Goal: Information Seeking & Learning: Learn about a topic

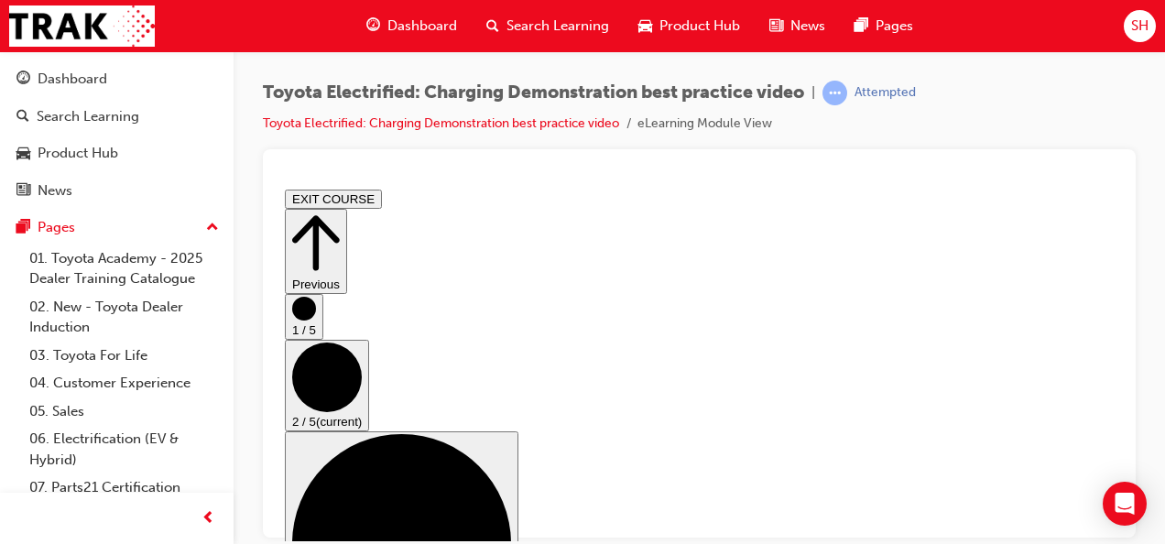
scroll to position [296, 0]
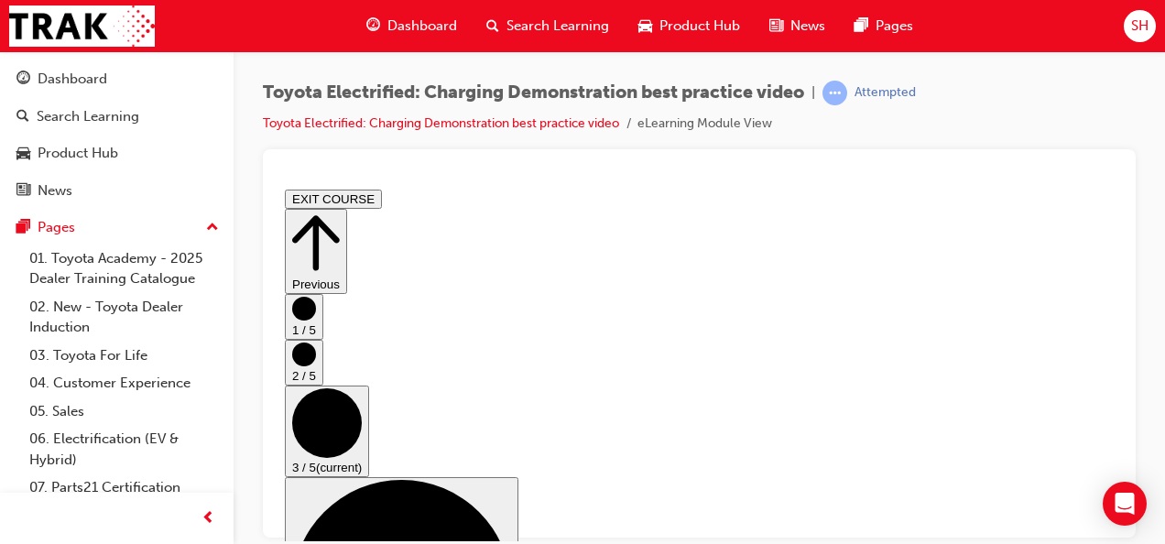
scroll to position [239, 0]
checkbox input "true"
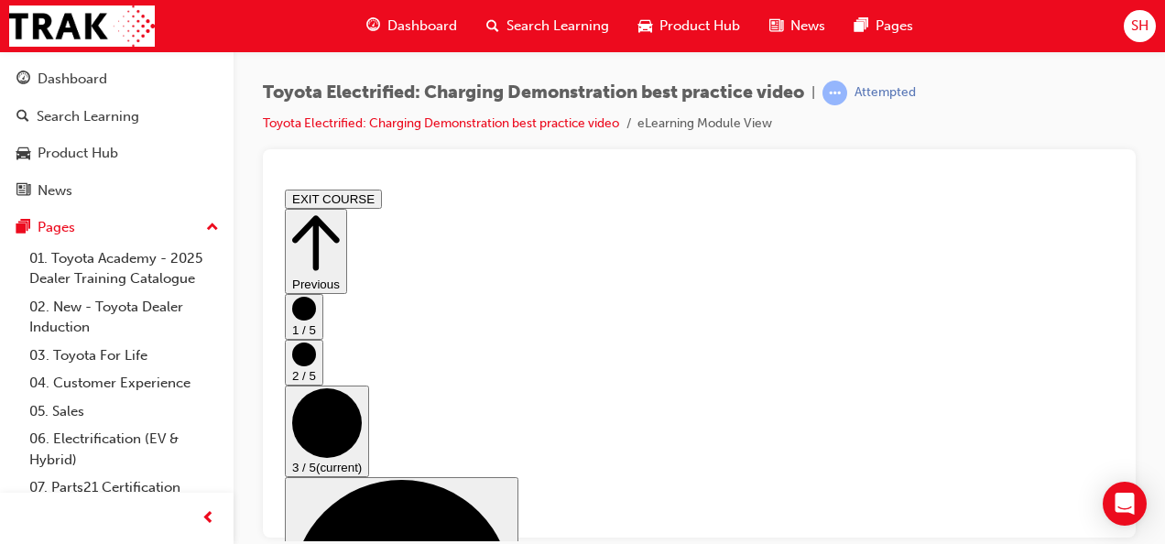
checkbox input "true"
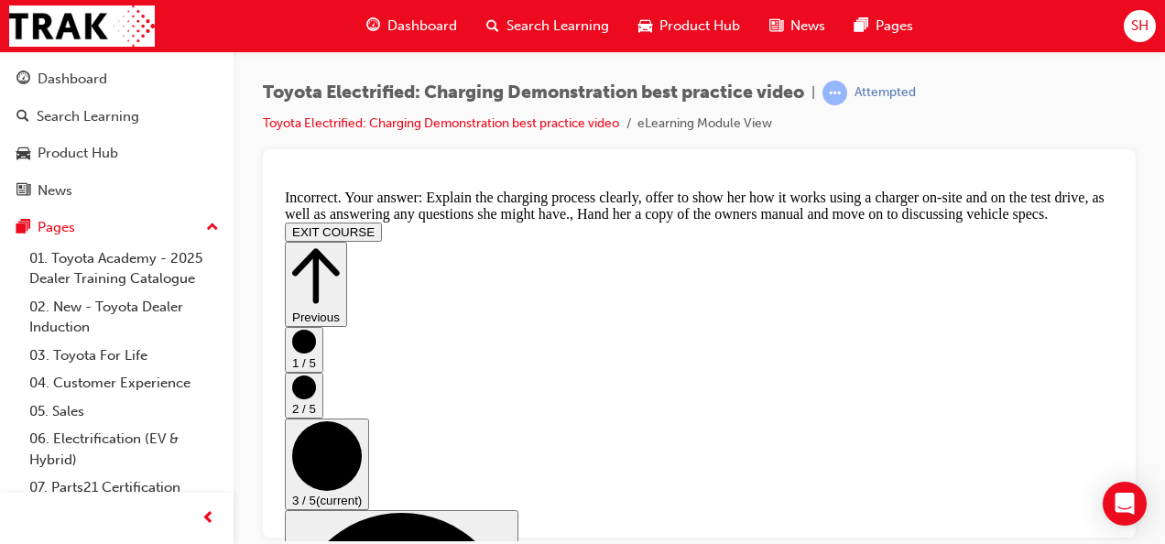
scroll to position [597, 0]
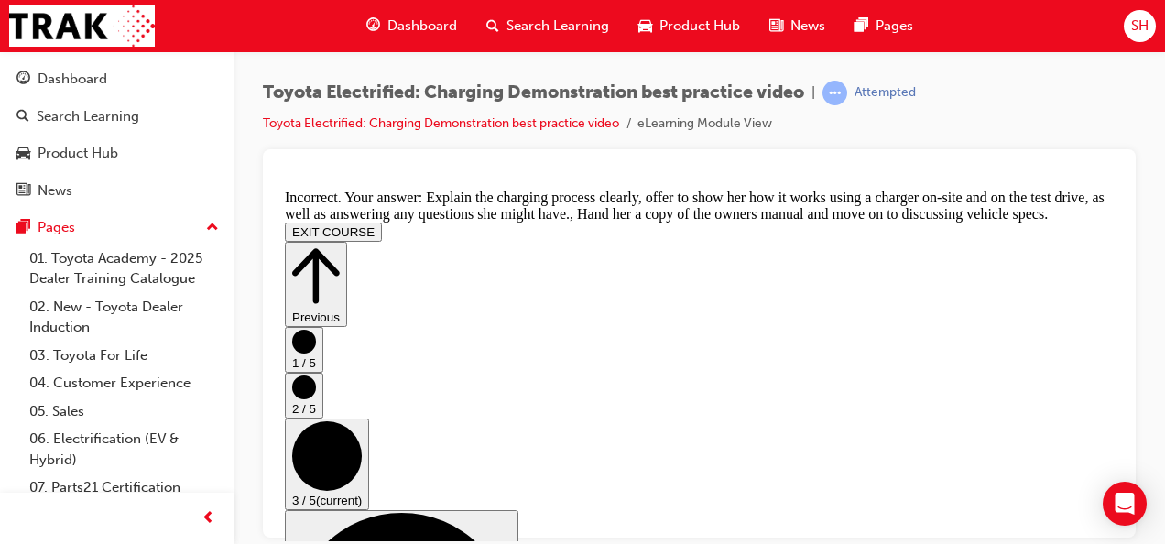
checkbox input "false"
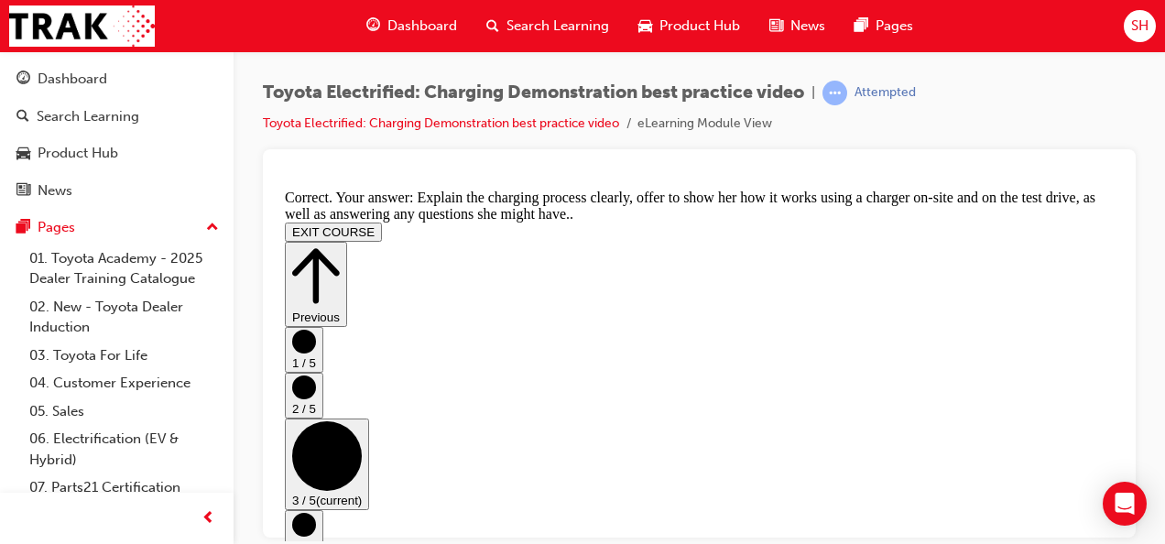
scroll to position [633, 0]
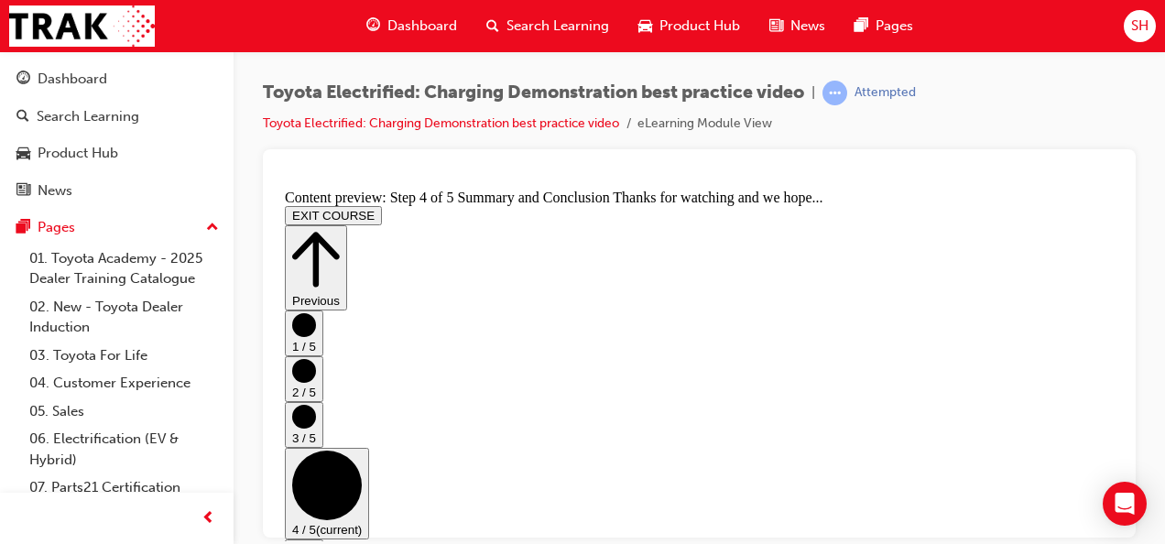
scroll to position [226, 0]
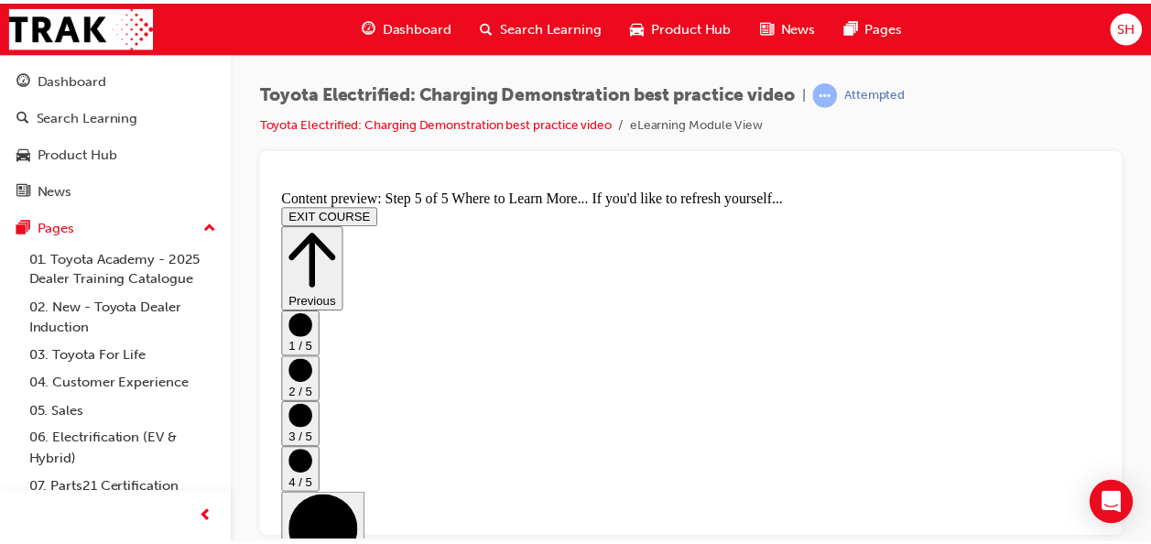
scroll to position [513, 0]
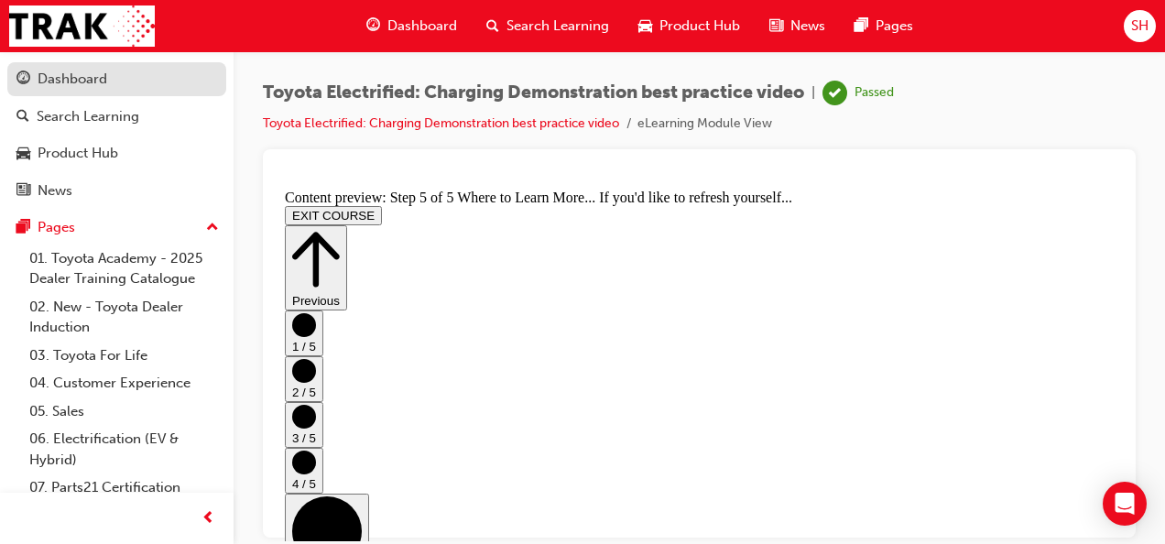
click at [128, 71] on div "Dashboard" at bounding box center [116, 79] width 201 height 23
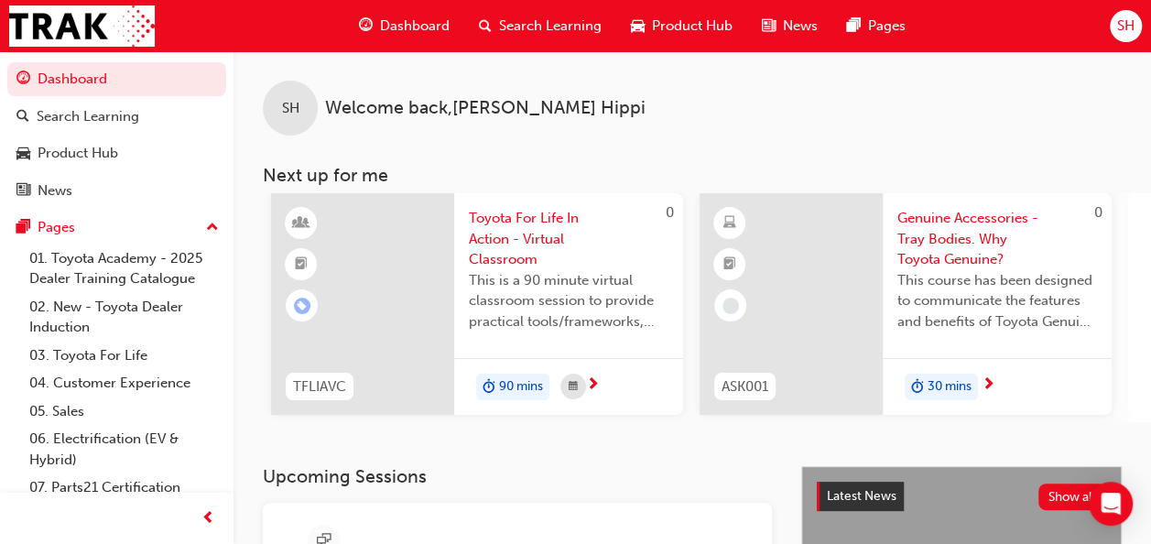
scroll to position [0, 1680]
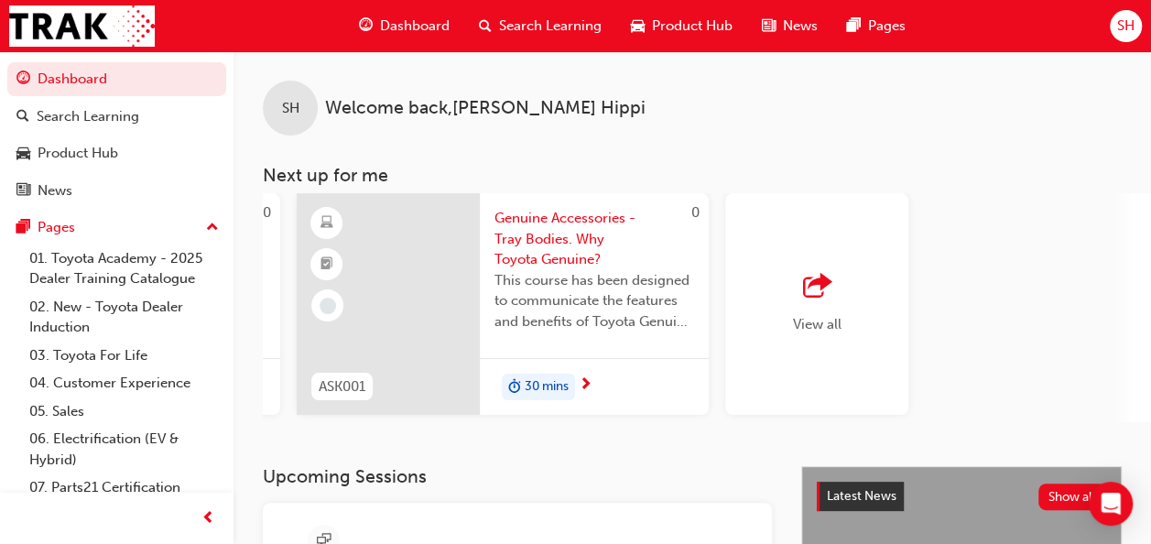
click at [835, 293] on div "button" at bounding box center [817, 287] width 49 height 26
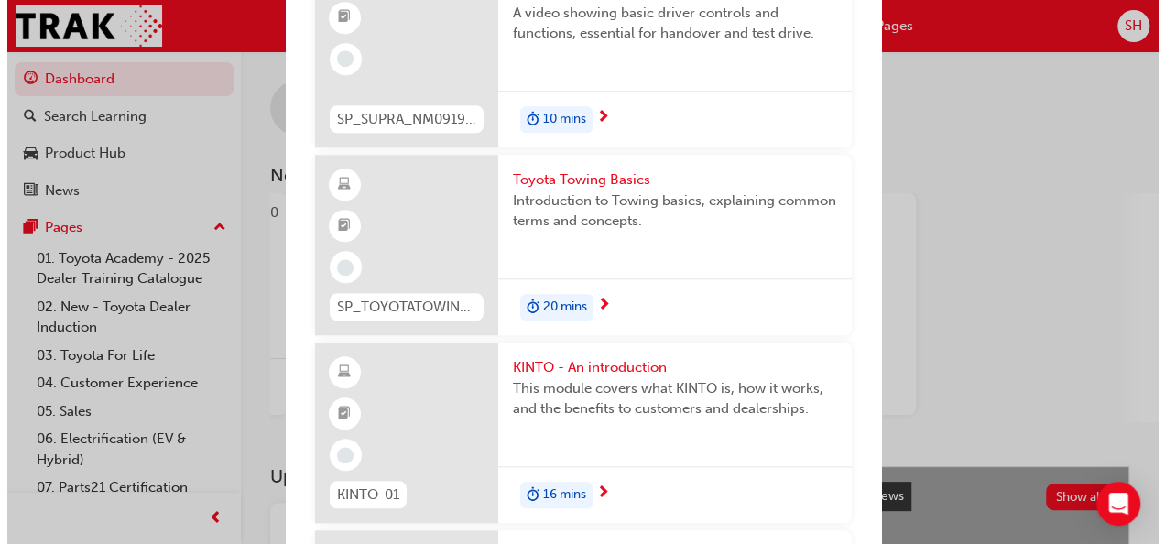
scroll to position [4190, 0]
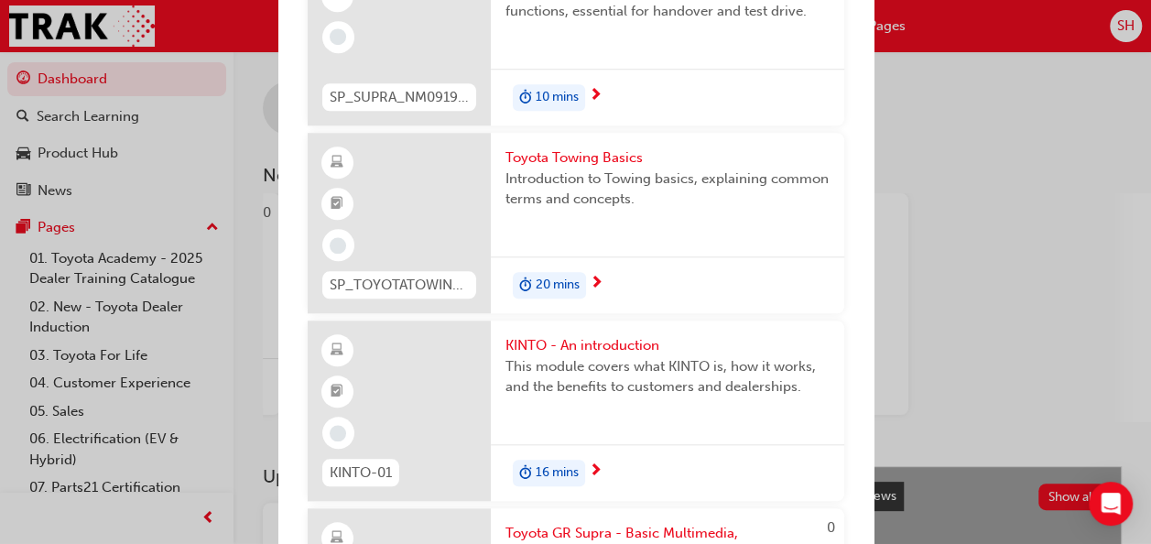
click at [610, 335] on span "KINTO - An introduction" at bounding box center [667, 345] width 324 height 21
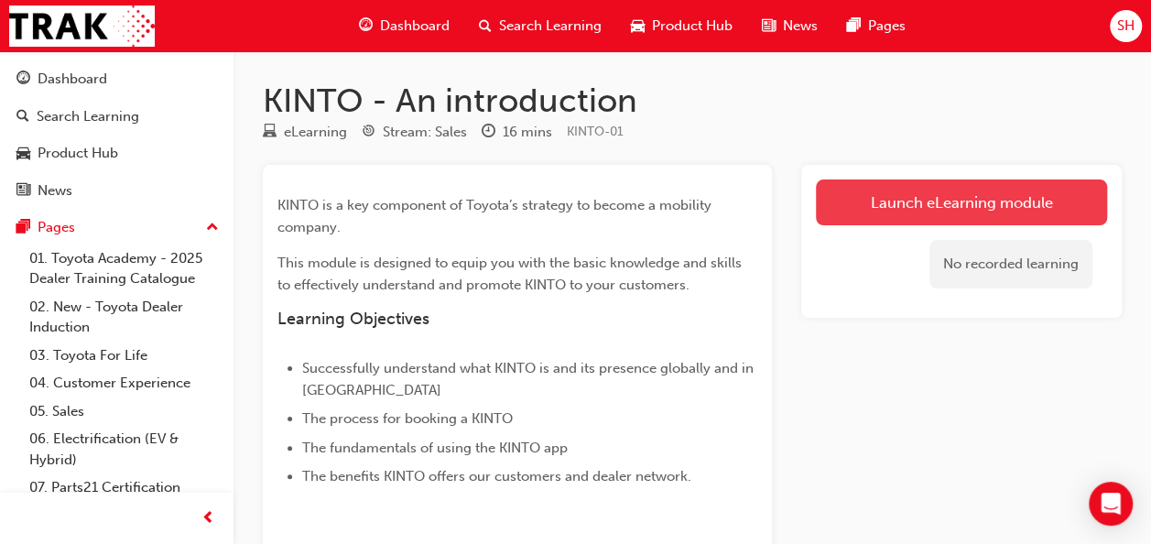
click at [892, 189] on link "Launch eLearning module" at bounding box center [961, 202] width 291 height 46
